Goal: Communication & Community: Answer question/provide support

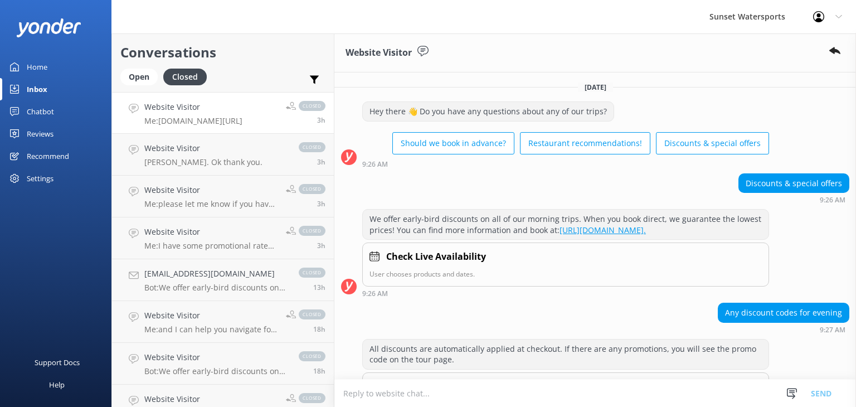
scroll to position [241, 0]
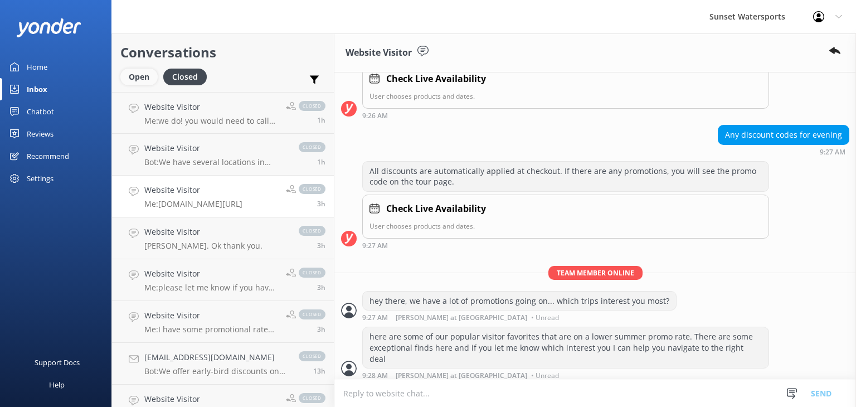
scroll to position [240, 0]
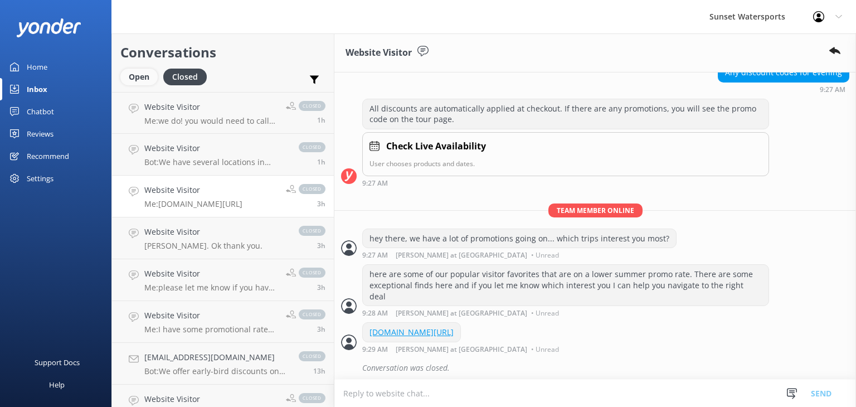
click at [142, 79] on div "Open" at bounding box center [138, 77] width 37 height 17
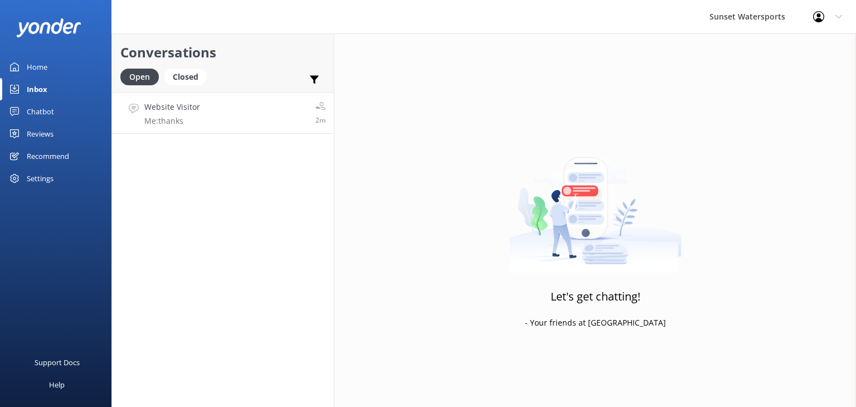
click at [236, 125] on link "Website Visitor Me: thanks 2m" at bounding box center [223, 113] width 222 height 42
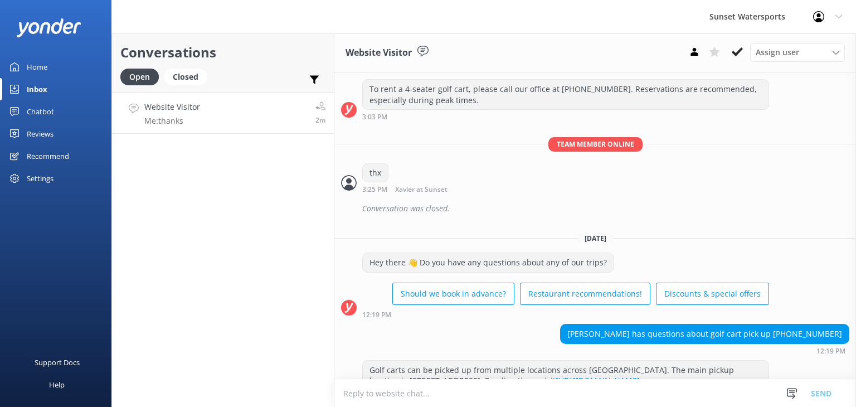
scroll to position [8043, 0]
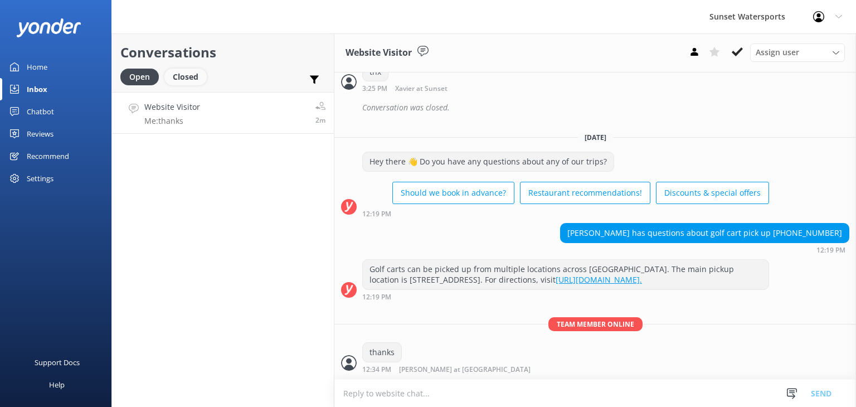
click at [179, 74] on div "Closed" at bounding box center [185, 77] width 42 height 17
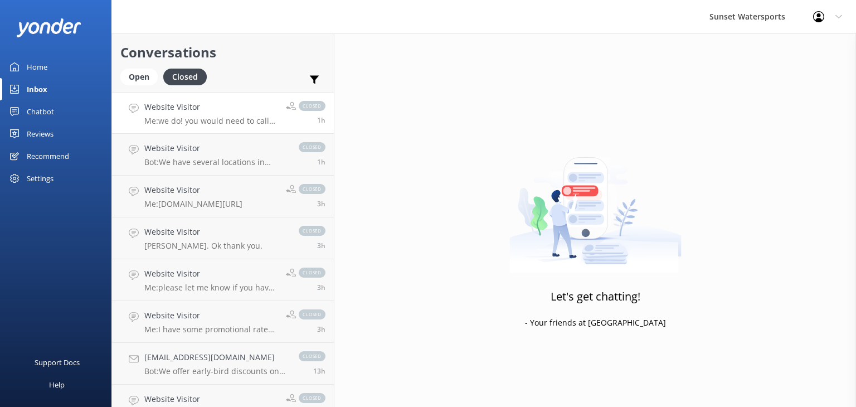
click at [212, 123] on p "Me: we do! you would need to call our office at 305-296.2554" at bounding box center [210, 121] width 133 height 10
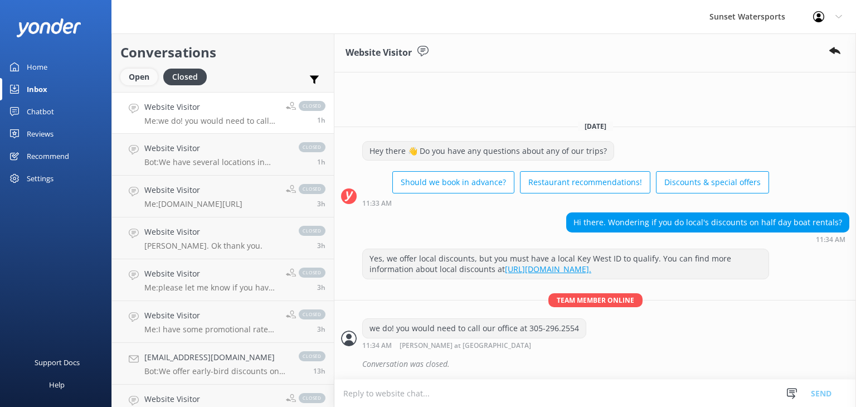
click at [128, 76] on div "Open" at bounding box center [138, 77] width 37 height 17
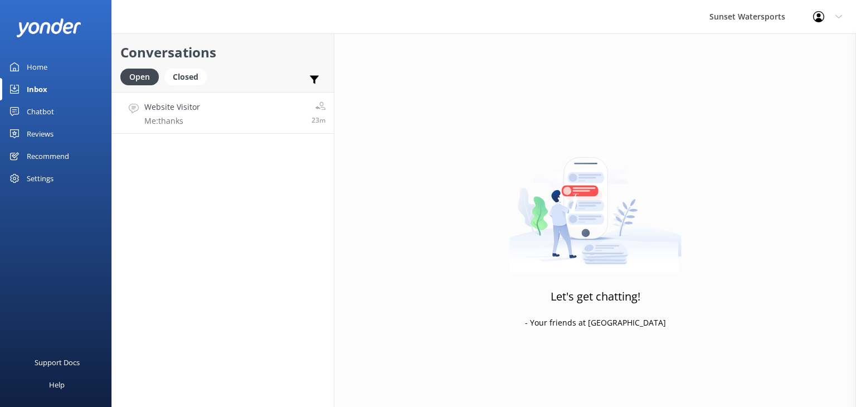
click at [197, 116] on p "Me: thanks" at bounding box center [172, 121] width 56 height 10
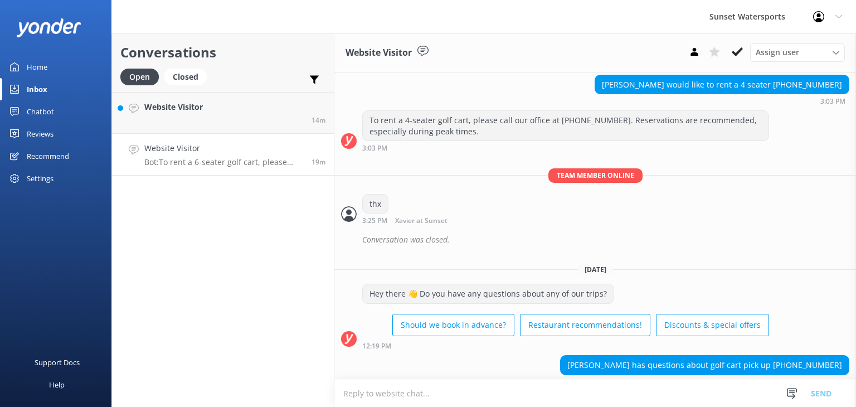
scroll to position [8126, 0]
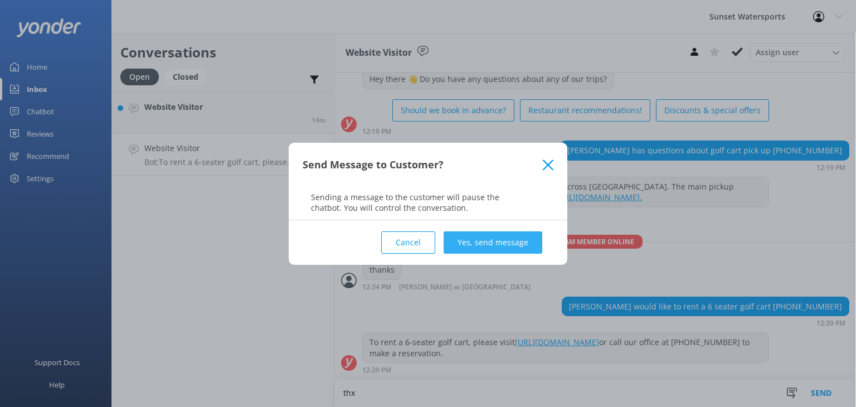
type textarea "thx"
click at [492, 241] on button "Yes, send message" at bounding box center [492, 242] width 99 height 22
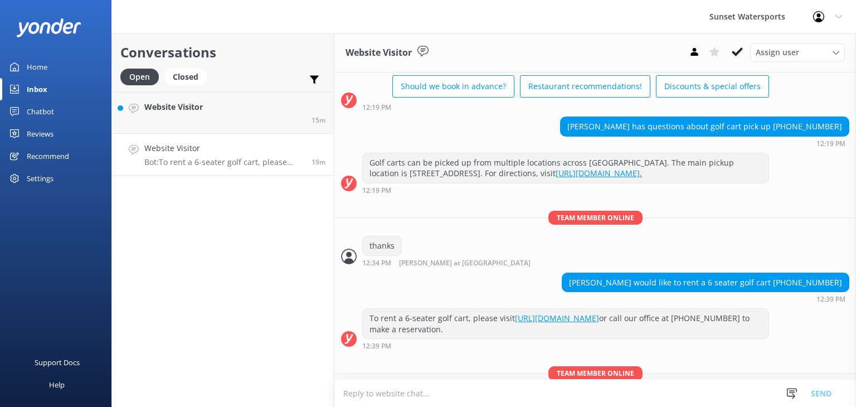
scroll to position [8198, 0]
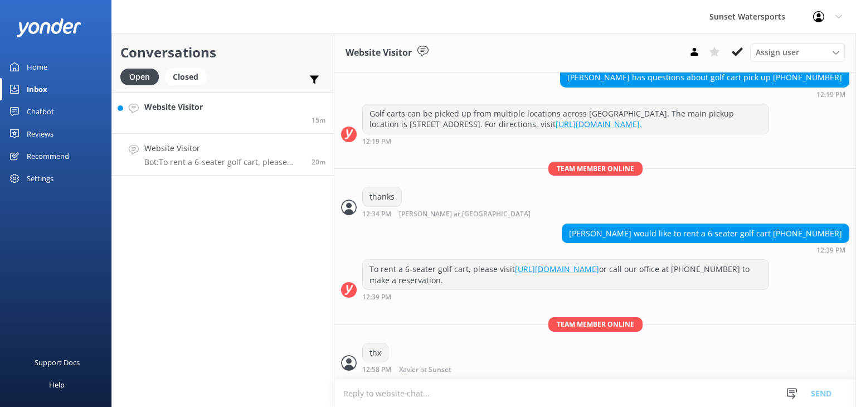
click at [270, 111] on link "Website Visitor 15m" at bounding box center [223, 113] width 222 height 42
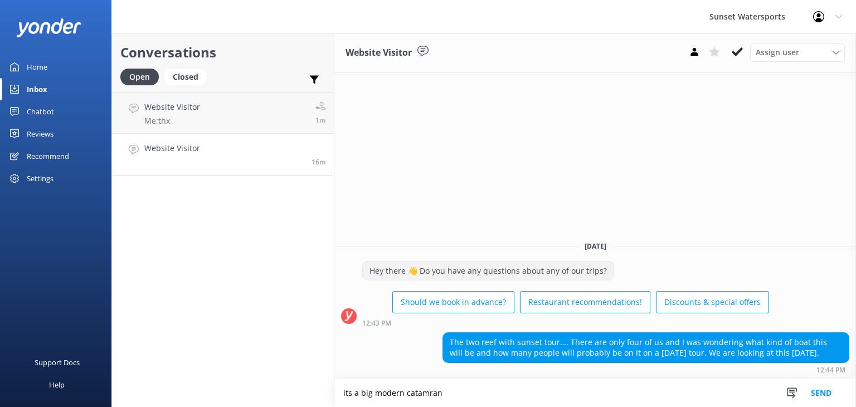
click at [428, 390] on textarea "its a big modern catamran" at bounding box center [594, 393] width 521 height 28
type textarea "its a big modern catamaan"
click at [827, 387] on button "Send" at bounding box center [821, 393] width 42 height 28
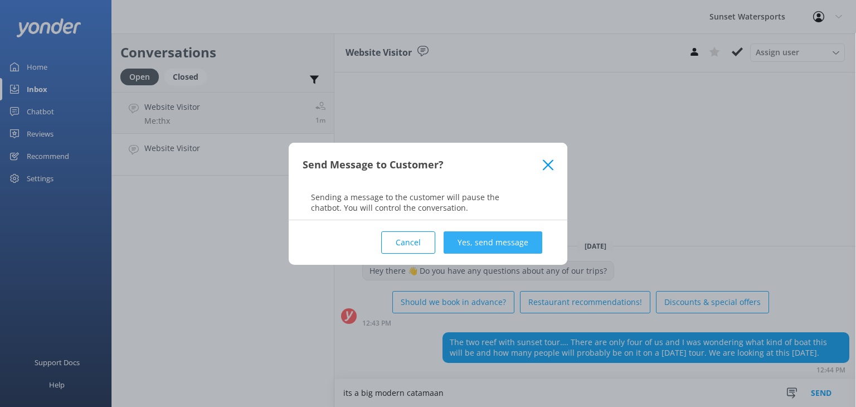
click at [494, 244] on button "Yes, send message" at bounding box center [492, 242] width 99 height 22
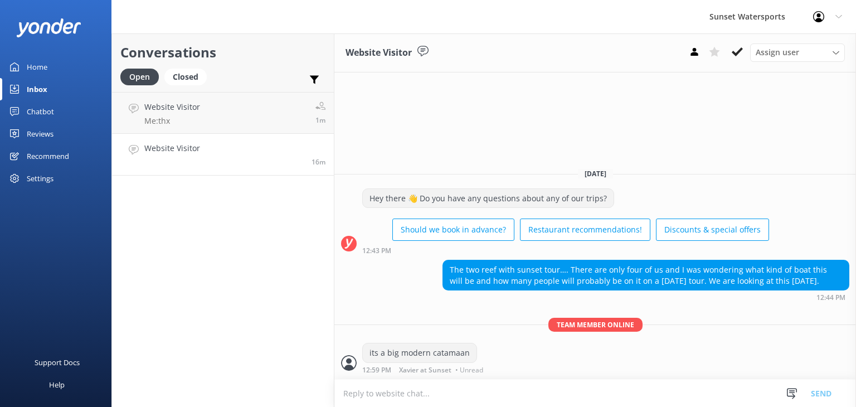
click at [206, 159] on link "Website Visitor 16m" at bounding box center [223, 155] width 222 height 42
click at [236, 114] on link "Website Visitor Me: thx 1m" at bounding box center [223, 113] width 222 height 42
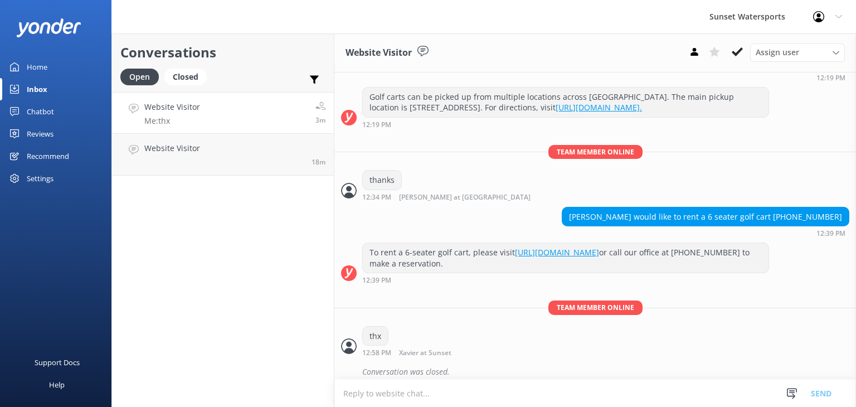
scroll to position [8223, 0]
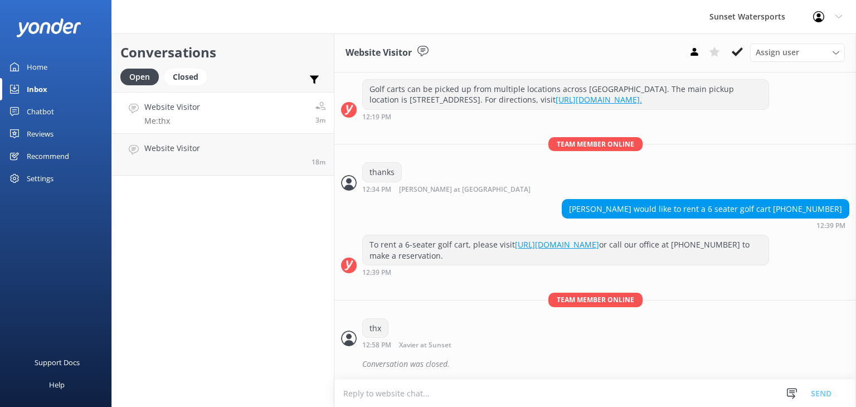
click at [170, 115] on div "Website Visitor Me: thx" at bounding box center [172, 113] width 56 height 24
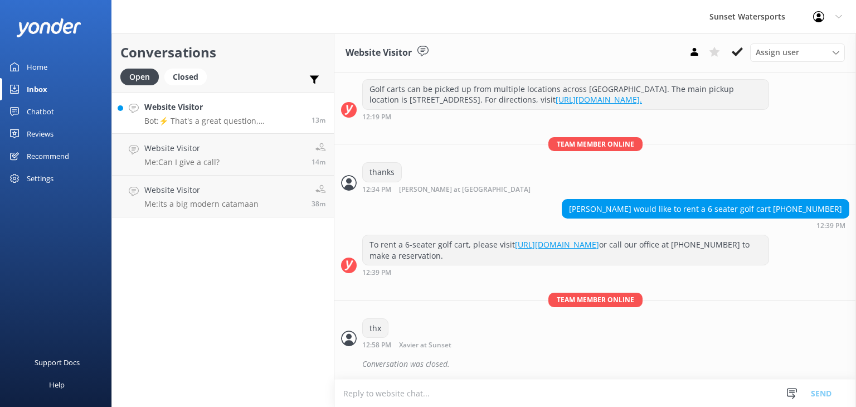
click at [289, 104] on h4 "Website Visitor" at bounding box center [223, 107] width 159 height 12
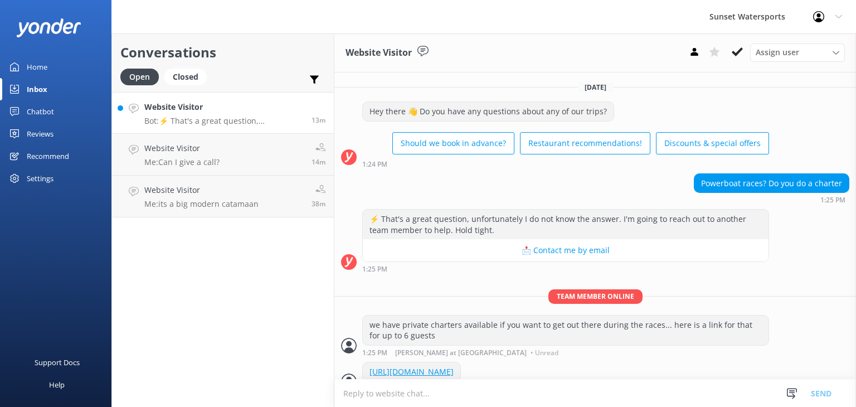
scroll to position [39, 0]
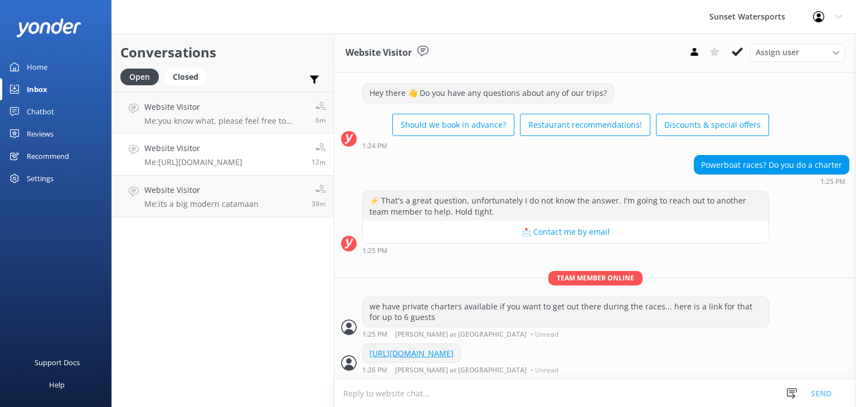
click at [204, 159] on p "Me: https://fareharbor.com/embeds/book/sunsetwatersportskeywest/items/576446/ca…" at bounding box center [193, 162] width 98 height 10
click at [210, 203] on p "Me: its a big modern catamaan" at bounding box center [201, 204] width 114 height 10
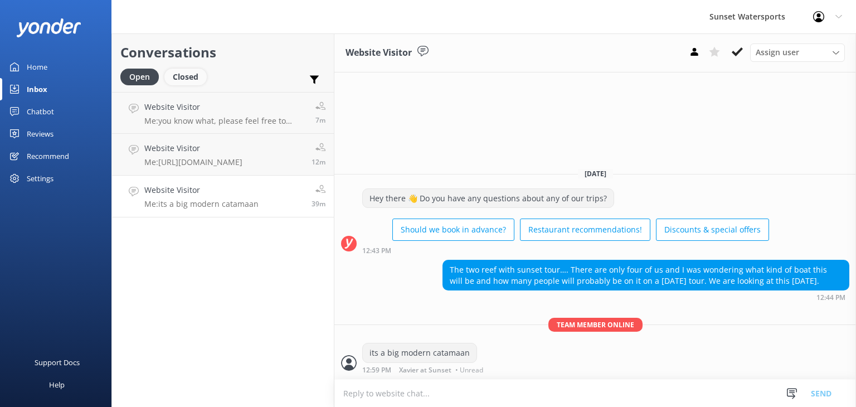
click at [194, 80] on div "Closed" at bounding box center [185, 77] width 42 height 17
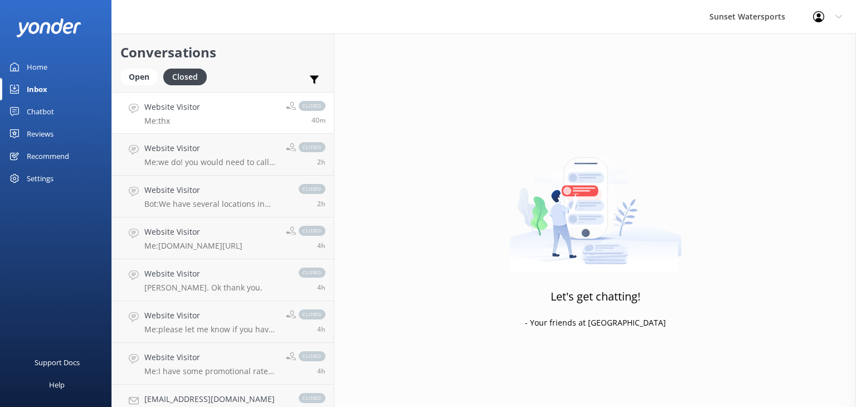
click at [243, 118] on link "Website Visitor Me: thx closed 40m" at bounding box center [223, 113] width 222 height 42
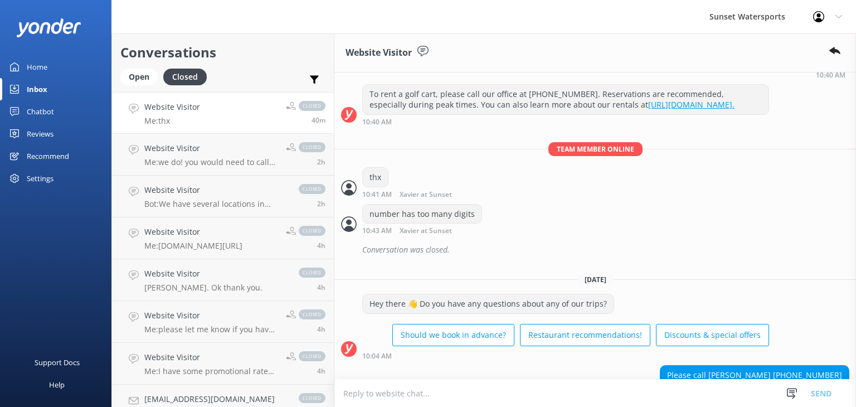
scroll to position [8223, 0]
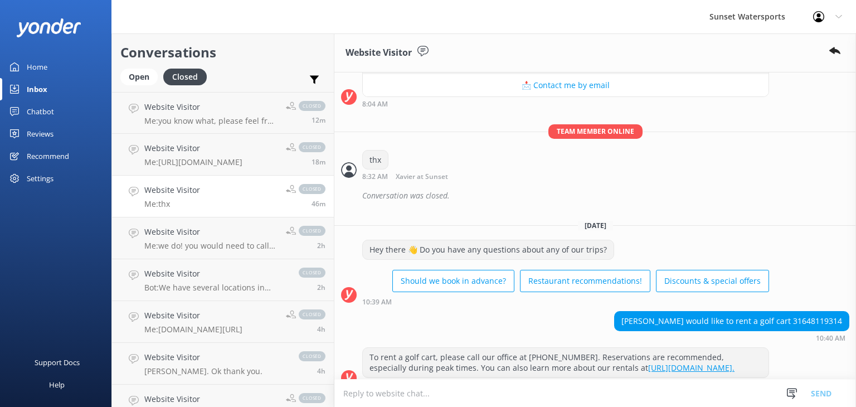
scroll to position [8223, 0]
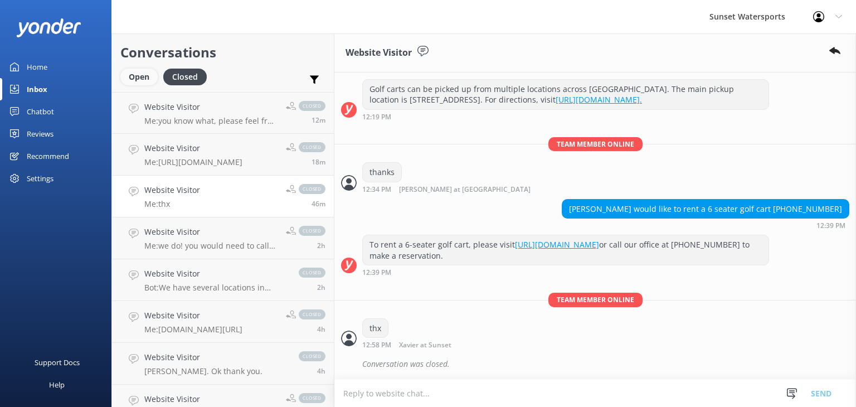
click at [126, 74] on div "Open" at bounding box center [138, 77] width 37 height 17
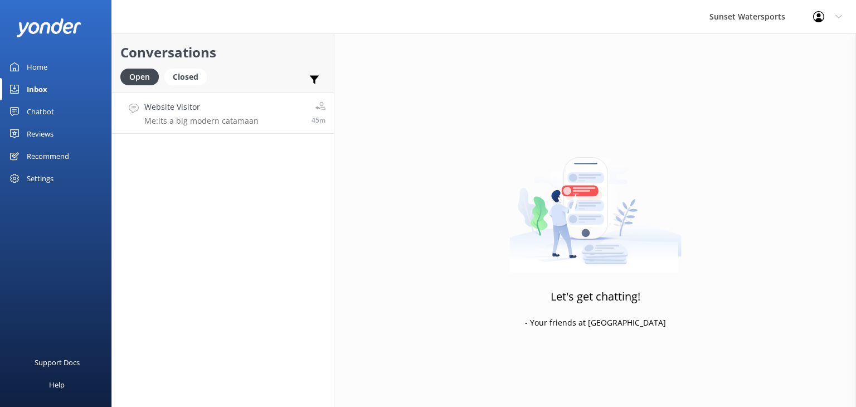
click at [291, 122] on link "Website Visitor Me: its a big modern catamaan 45m" at bounding box center [223, 113] width 222 height 42
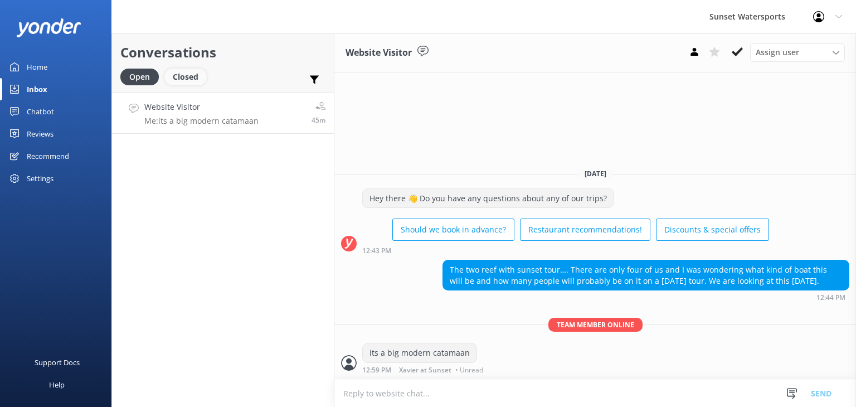
click at [182, 80] on div "Closed" at bounding box center [185, 77] width 42 height 17
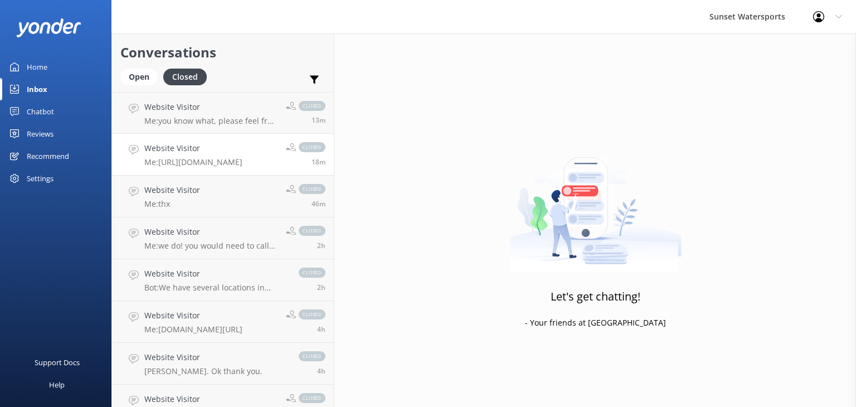
click at [229, 159] on p "Me: https://fareharbor.com/embeds/book/sunsetwatersportskeywest/items/576446/ca…" at bounding box center [193, 162] width 98 height 10
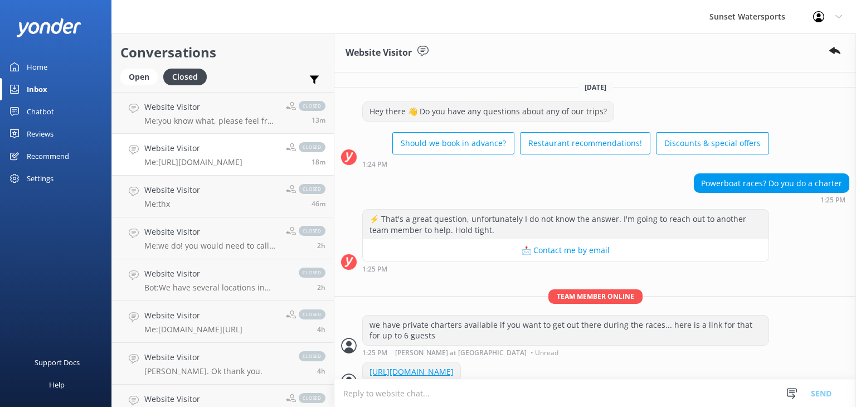
scroll to position [63, 0]
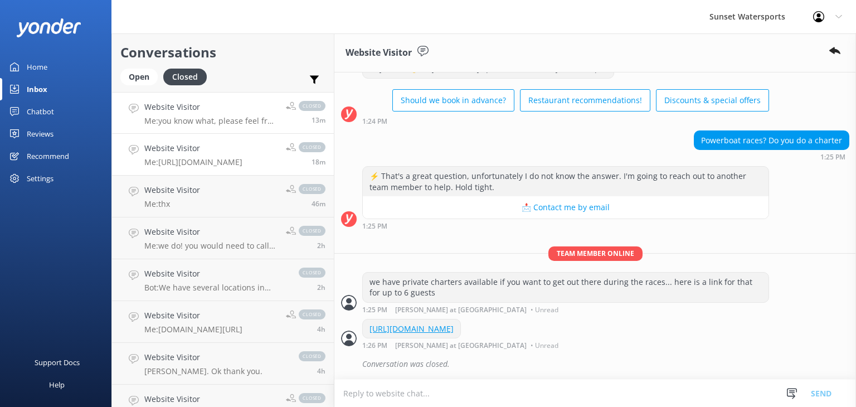
click at [245, 114] on div "Website Visitor Me: you know what, please feel free to reach out to me personal…" at bounding box center [210, 113] width 133 height 24
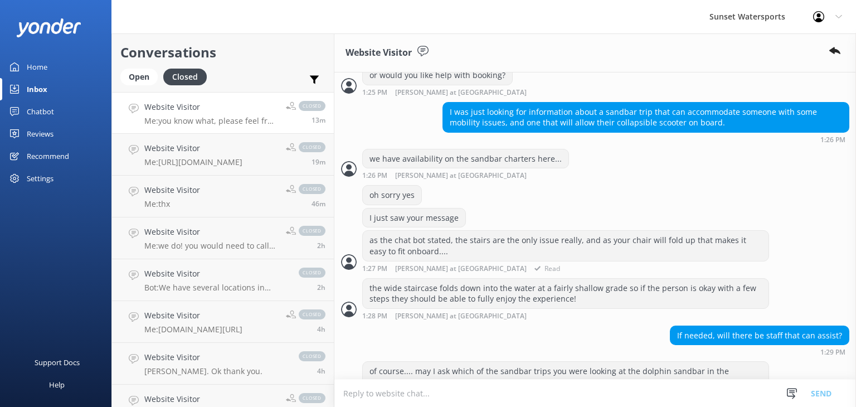
scroll to position [1190, 0]
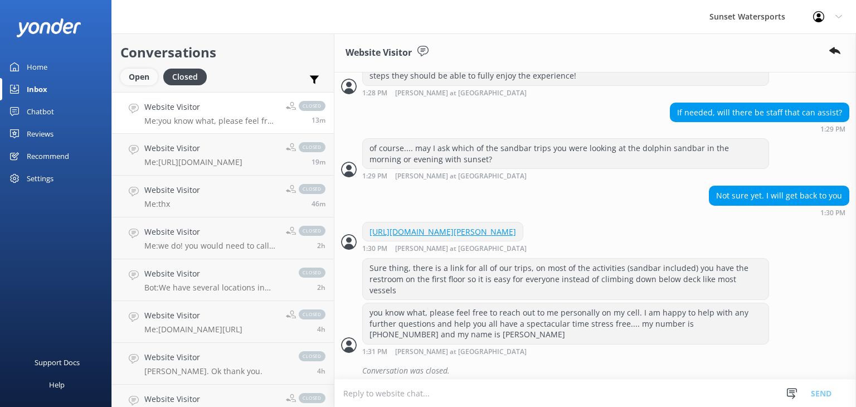
click at [133, 74] on div "Open" at bounding box center [138, 77] width 37 height 17
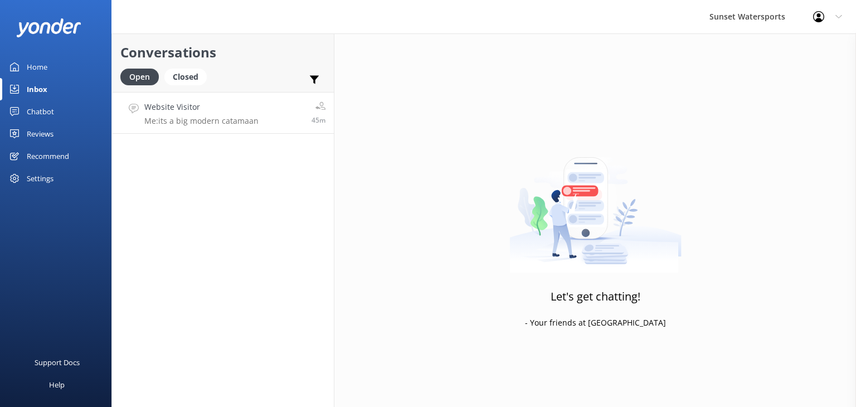
click at [189, 118] on p "Me: its a big modern catamaan" at bounding box center [201, 121] width 114 height 10
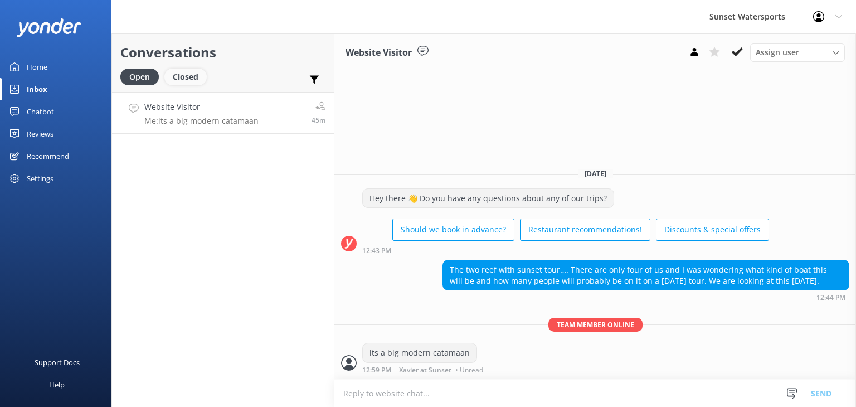
click at [192, 75] on div "Closed" at bounding box center [185, 77] width 42 height 17
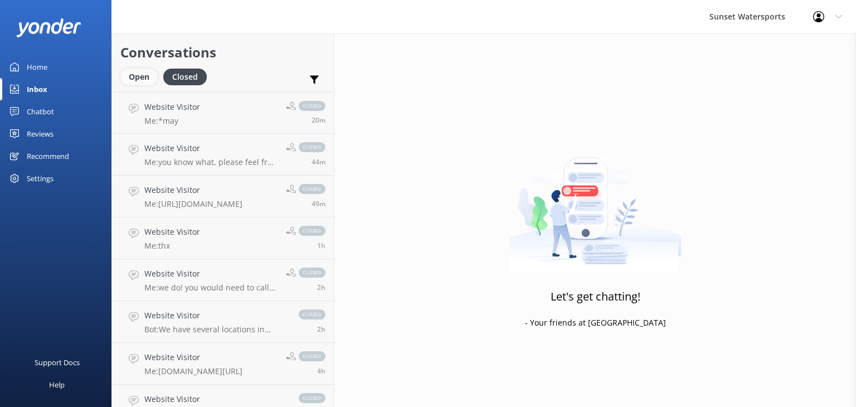
click at [130, 80] on div "Open" at bounding box center [138, 77] width 37 height 17
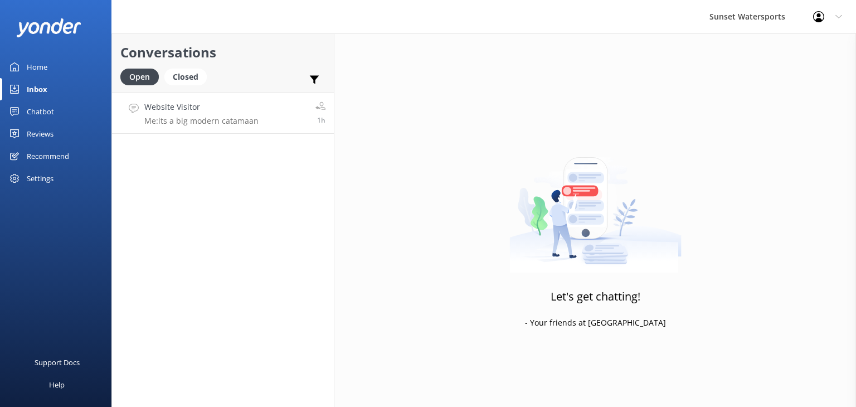
click at [269, 126] on link "Website Visitor Me: its a big modern catamaan 1h" at bounding box center [223, 113] width 222 height 42
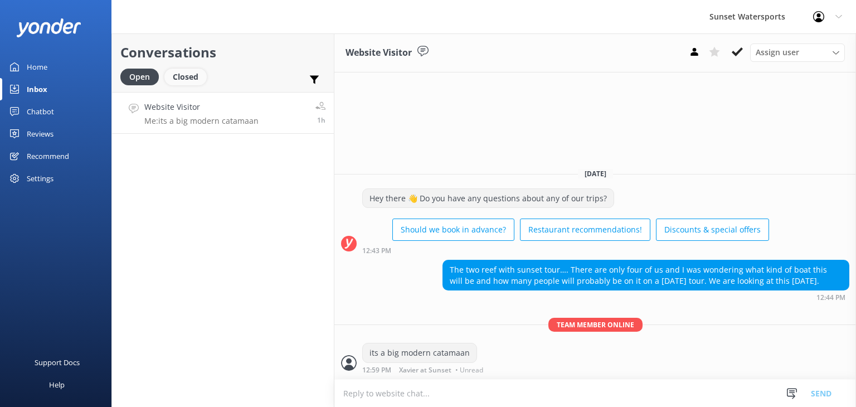
click at [179, 83] on div "Closed" at bounding box center [185, 77] width 42 height 17
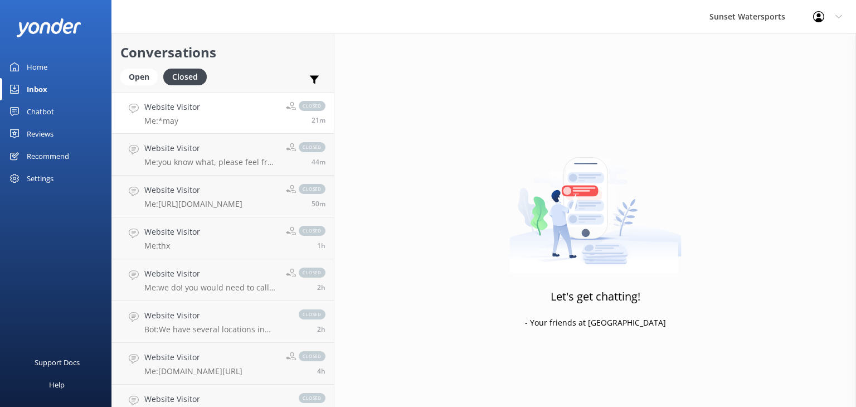
click at [260, 114] on link "Website Visitor Me: *may closed 21m" at bounding box center [223, 113] width 222 height 42
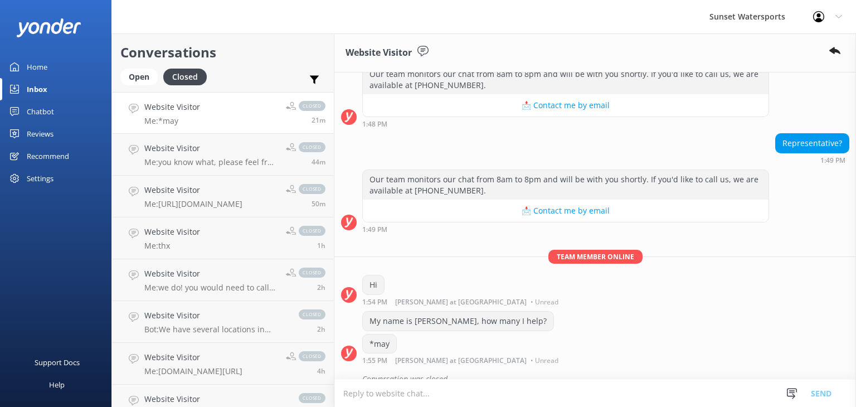
scroll to position [158, 0]
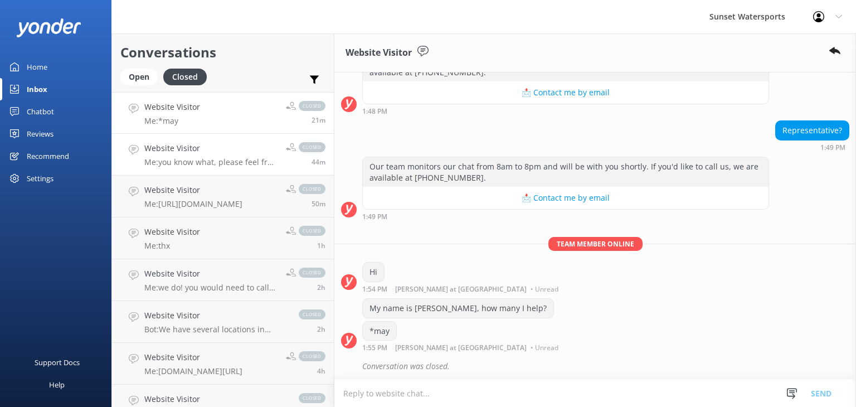
click at [277, 155] on div "closed 44m" at bounding box center [301, 154] width 48 height 25
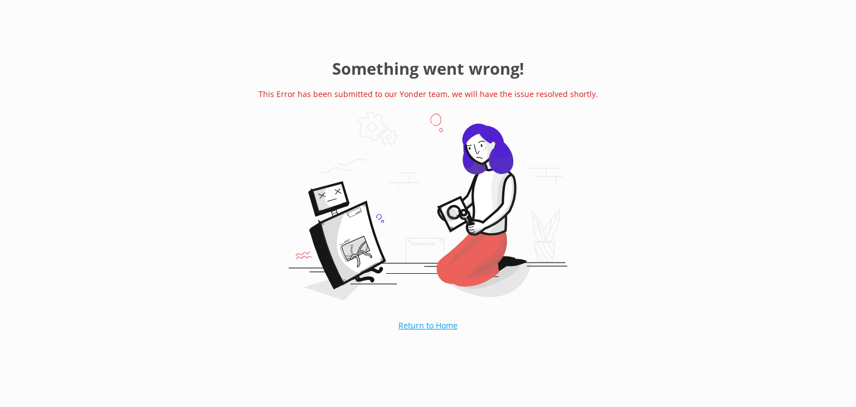
click at [423, 319] on link "Return to Home" at bounding box center [427, 325] width 115 height 28
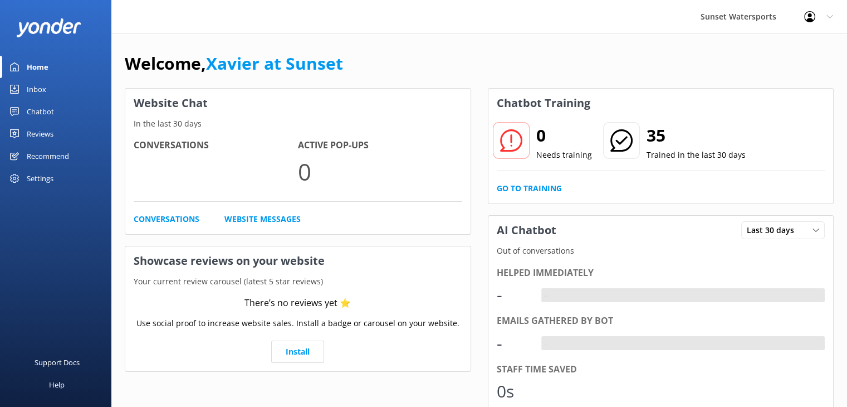
click at [30, 87] on div "Inbox" at bounding box center [36, 89] width 19 height 22
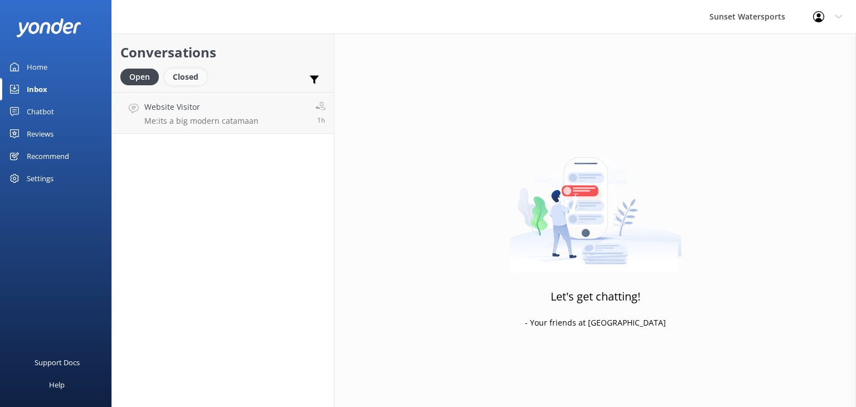
click at [187, 76] on div "Closed" at bounding box center [185, 77] width 42 height 17
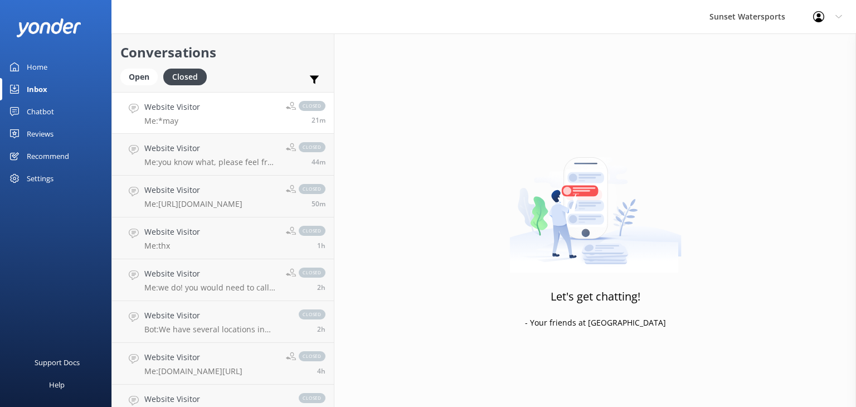
click at [254, 119] on link "Website Visitor Me: *may closed 21m" at bounding box center [223, 113] width 222 height 42
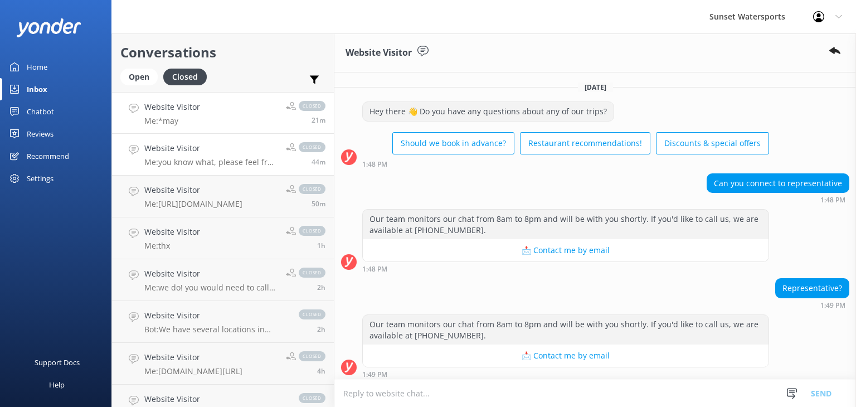
click at [287, 157] on div "closed 44m" at bounding box center [301, 154] width 48 height 25
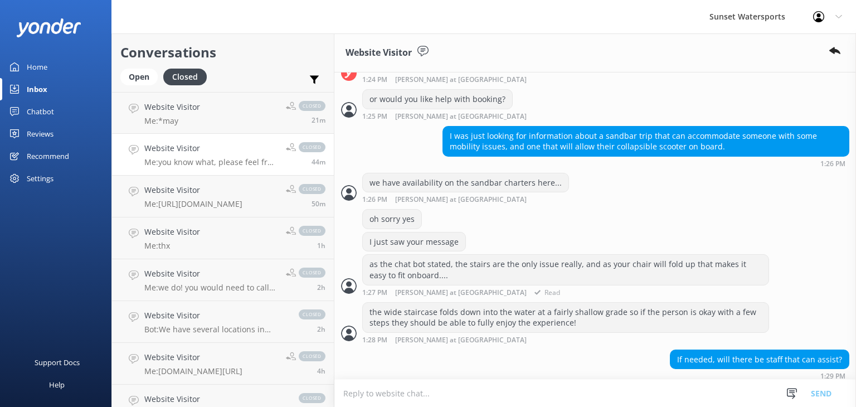
scroll to position [911, 0]
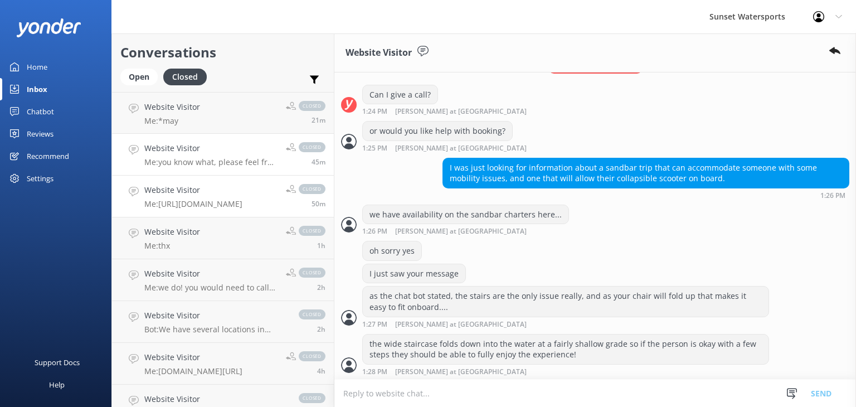
click at [234, 209] on link "Website Visitor Me: [URL][DOMAIN_NAME] closed 50m" at bounding box center [223, 196] width 222 height 42
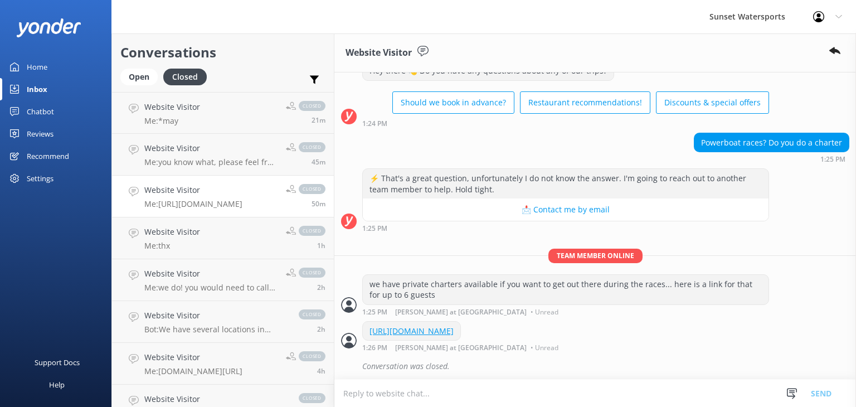
scroll to position [63, 0]
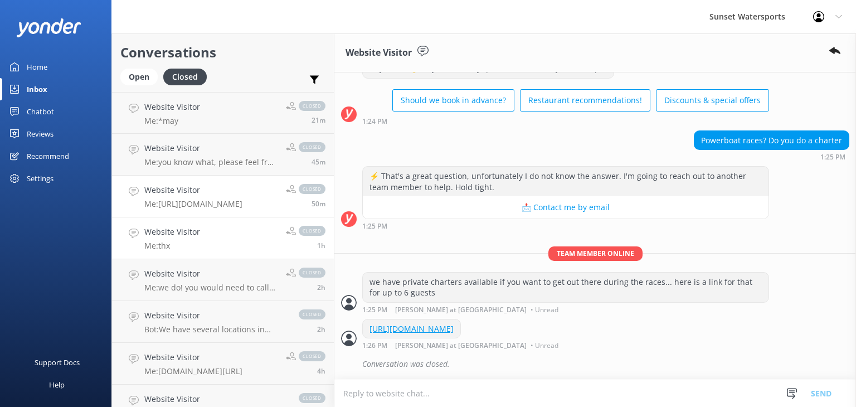
click at [212, 242] on link "Website Visitor Me: thx closed 1h" at bounding box center [223, 238] width 222 height 42
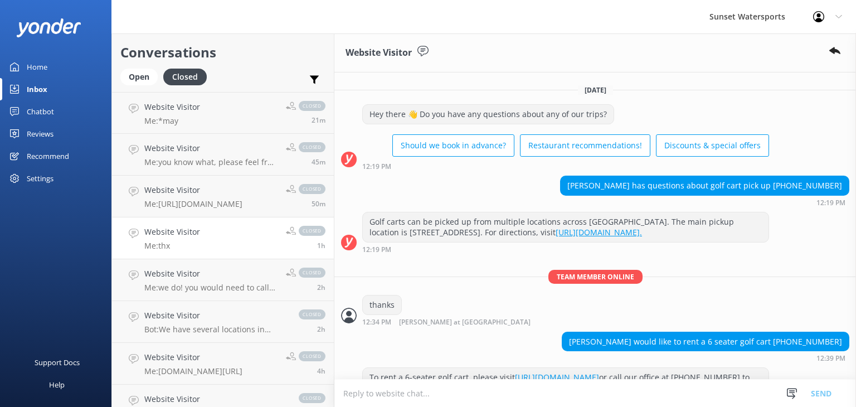
scroll to position [8223, 0]
